Goal: Information Seeking & Learning: Understand process/instructions

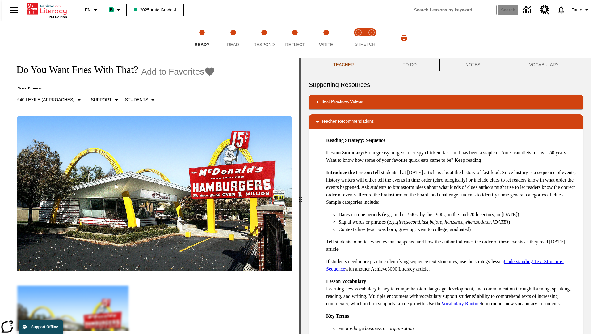
click at [409, 65] on button "TO-DO" at bounding box center [409, 64] width 63 height 15
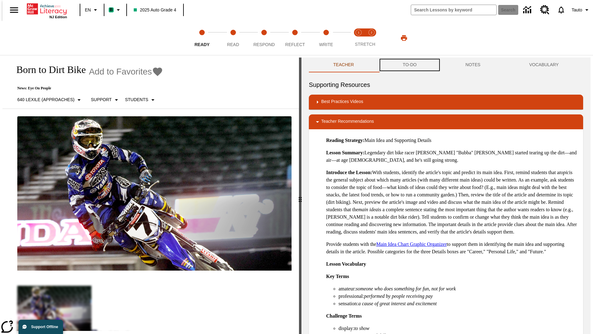
click at [409, 65] on button "TO-DO" at bounding box center [409, 64] width 63 height 15
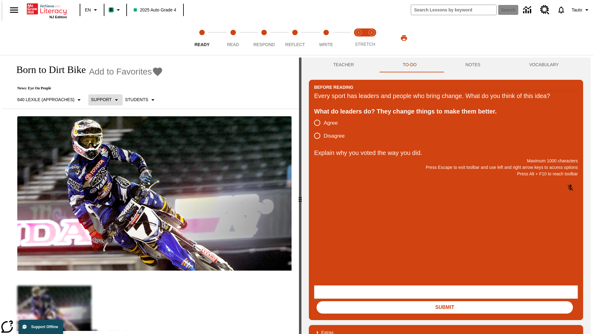
click at [103, 99] on p "Support" at bounding box center [101, 99] width 21 height 6
click at [109, 136] on p "Support" at bounding box center [109, 136] width 36 height 6
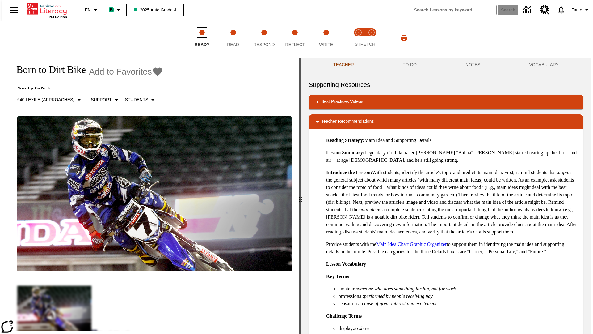
click at [202, 38] on span "Ready" at bounding box center [202, 41] width 15 height 11
click at [409, 65] on button "TO-DO" at bounding box center [409, 64] width 63 height 15
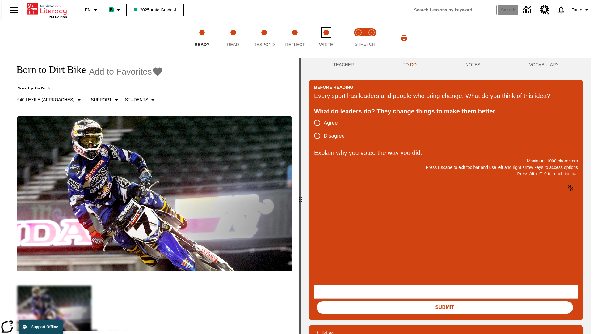
click at [326, 38] on span "Write" at bounding box center [326, 41] width 14 height 11
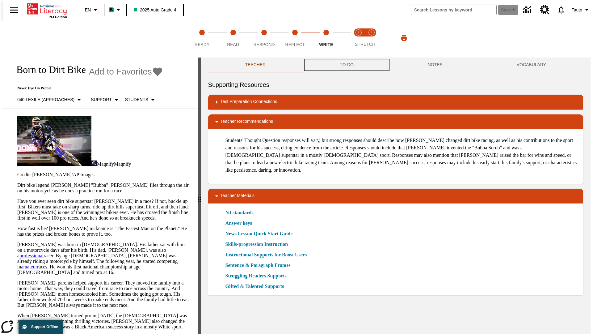
scroll to position [0, 0]
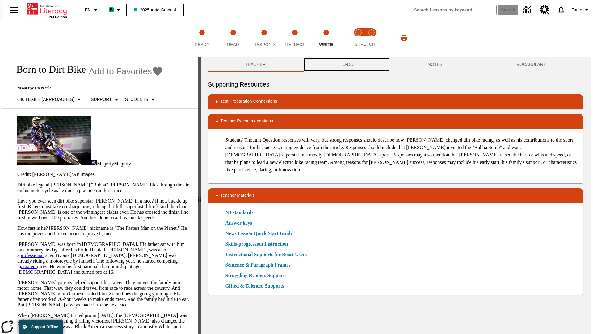
click at [346, 65] on button "TO-DO" at bounding box center [347, 64] width 88 height 15
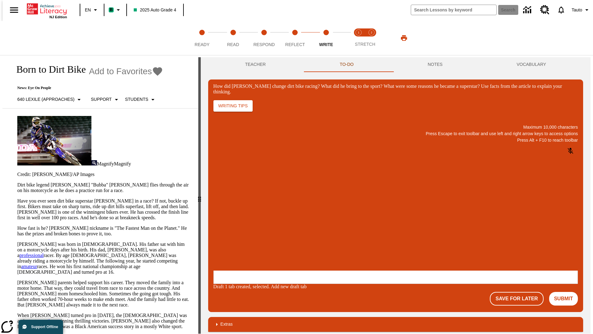
scroll to position [0, 0]
